Goal: Answer question/provide support: Share knowledge or assist other users

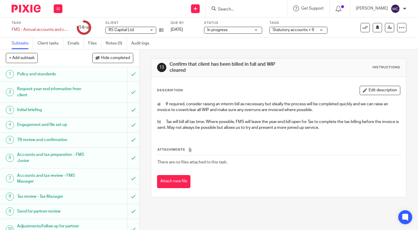
click at [258, 7] on input "Search" at bounding box center [244, 9] width 52 height 5
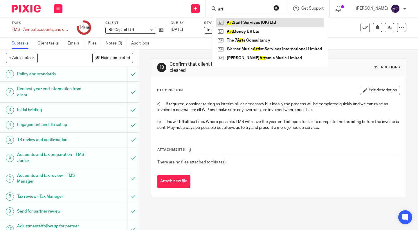
type input "art"
click at [256, 20] on link at bounding box center [269, 22] width 107 height 9
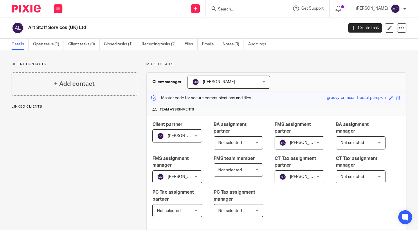
click at [46, 46] on link "Open tasks (1)" at bounding box center [48, 44] width 31 height 11
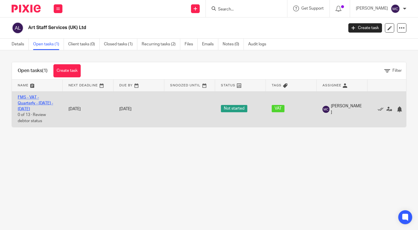
click at [42, 105] on link "FMS - VAT - Quarterly - [DATE] - [DATE]" at bounding box center [35, 103] width 35 height 16
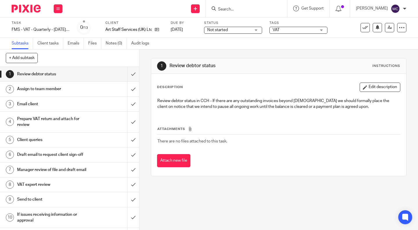
click at [53, 104] on h1 "Email client" at bounding box center [52, 104] width 70 height 9
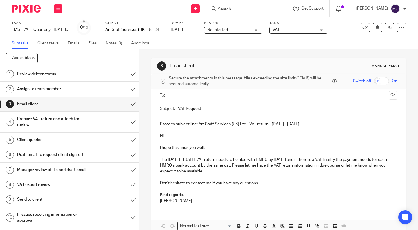
drag, startPoint x: 157, startPoint y: 158, endPoint x: 232, endPoint y: 172, distance: 75.5
click at [232, 172] on div "Paste to subject line: Art Staff Services (UK) Ltd - VAT return - [DATE] - [DAT…" at bounding box center [278, 161] width 255 height 93
copy p "The [DATE] - [DATE] VAT return needs to be filed with HMRC by [DATE] and if the…"
